Goal: Information Seeking & Learning: Learn about a topic

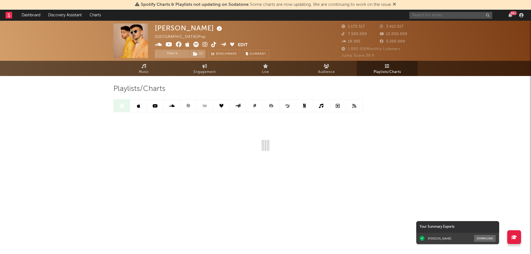
click at [429, 14] on input "text" at bounding box center [450, 15] width 83 height 7
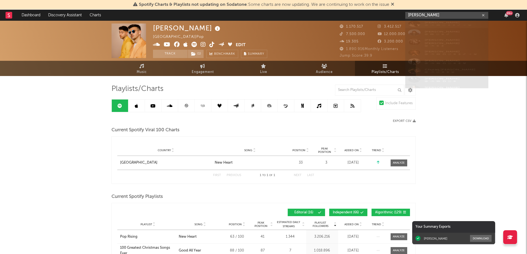
type input "[PERSON_NAME]"
click at [430, 28] on div "[PERSON_NAME]" at bounding box center [454, 26] width 61 height 7
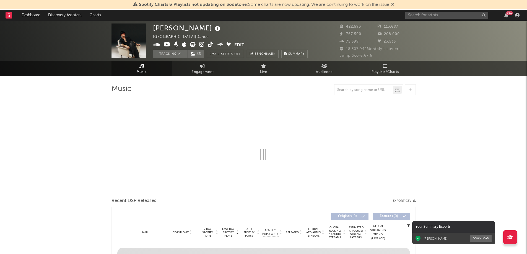
click at [394, 4] on icon at bounding box center [392, 4] width 3 height 4
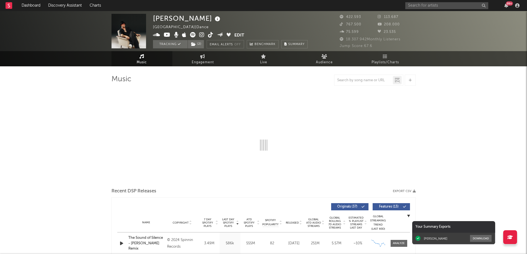
select select "6m"
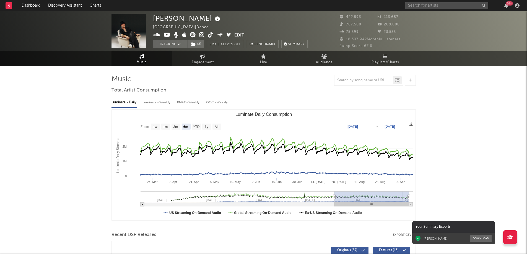
select select "6m"
click at [140, 59] on link "Music" at bounding box center [141, 58] width 61 height 15
click at [145, 57] on link "Music" at bounding box center [141, 58] width 61 height 15
click at [382, 57] on link "Playlists/Charts" at bounding box center [385, 58] width 61 height 15
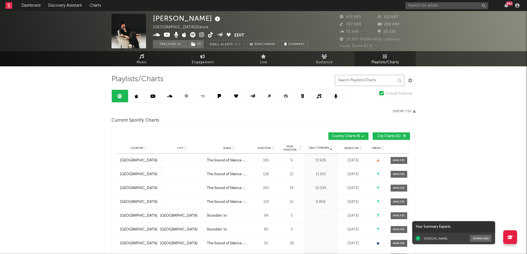
click at [362, 81] on input "text" at bounding box center [369, 80] width 69 height 11
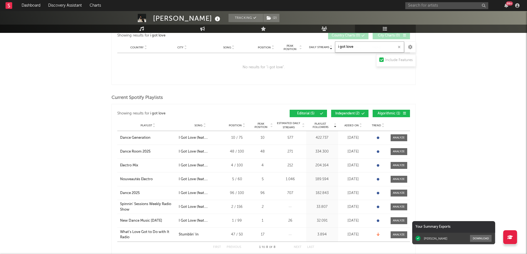
scroll to position [111, 0]
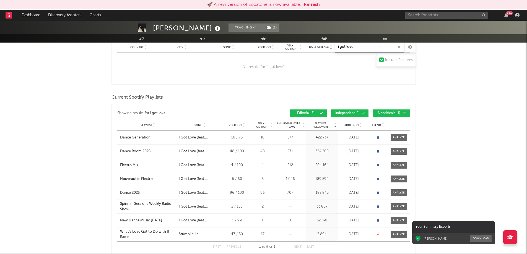
type input "i got love"
click at [324, 115] on button "Editorial ( 5 )" at bounding box center [307, 112] width 37 height 7
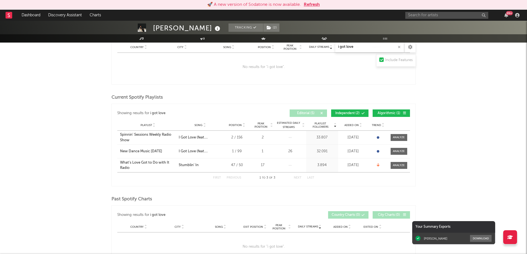
click at [324, 122] on span "Playlist Followers" at bounding box center [320, 125] width 26 height 7
click at [335, 123] on icon at bounding box center [335, 124] width 3 height 2
click at [318, 122] on span "Playlist Followers" at bounding box center [320, 125] width 26 height 7
click at [259, 178] on div "1 to 3 of 3" at bounding box center [267, 178] width 30 height 7
click at [334, 125] on icon at bounding box center [335, 126] width 3 height 2
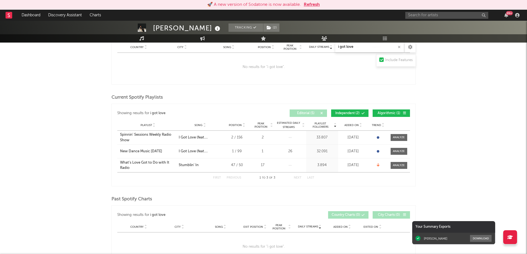
click at [320, 123] on span "Playlist Followers" at bounding box center [320, 125] width 26 height 7
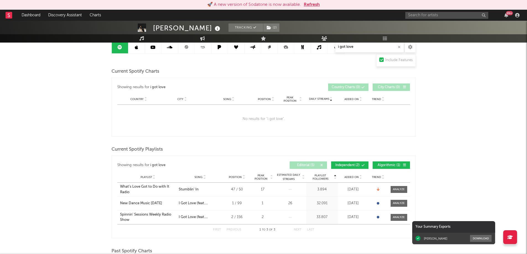
scroll to position [0, 0]
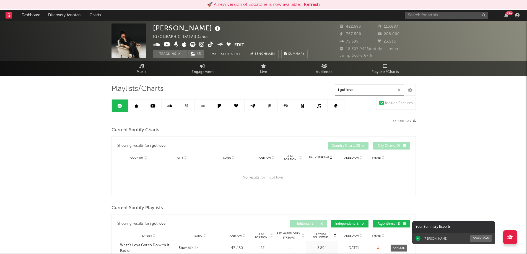
click at [363, 91] on input "i got love" at bounding box center [369, 90] width 69 height 11
drag, startPoint x: 363, startPoint y: 91, endPoint x: 329, endPoint y: 93, distance: 34.4
click at [398, 90] on icon "button" at bounding box center [398, 90] width 3 height 4
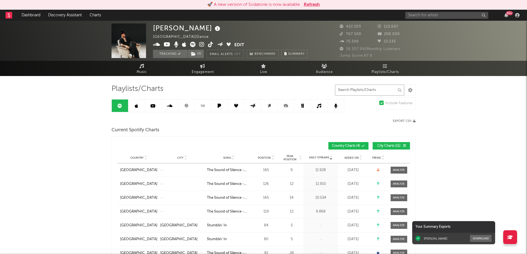
click at [351, 90] on input "text" at bounding box center [369, 90] width 69 height 11
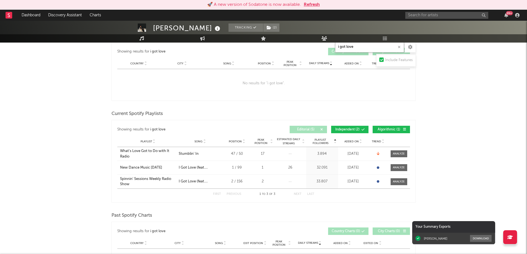
scroll to position [111, 0]
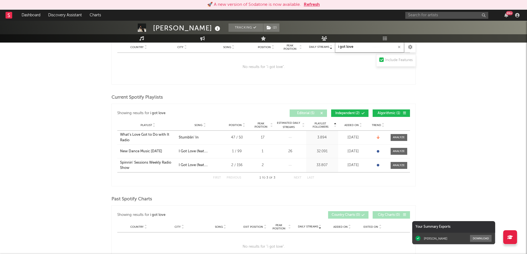
type input "i got love"
click at [304, 112] on span "Editorial ( 5 )" at bounding box center [305, 113] width 25 height 3
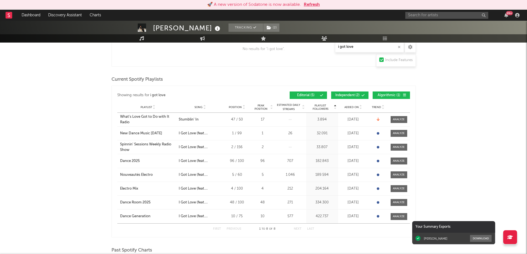
scroll to position [138, 0]
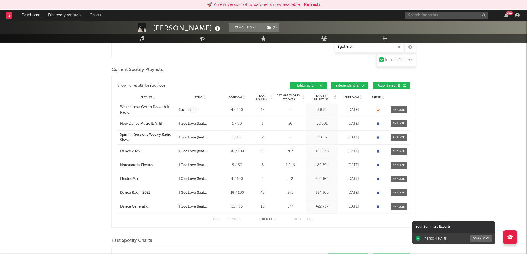
click at [335, 98] on icon at bounding box center [335, 99] width 3 height 2
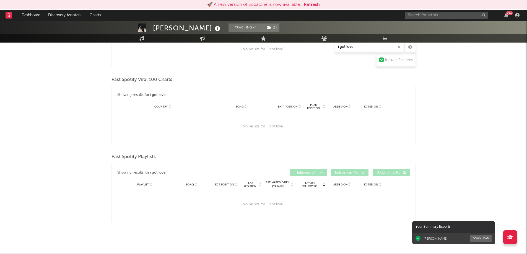
scroll to position [184, 0]
